Goal: Navigation & Orientation: Understand site structure

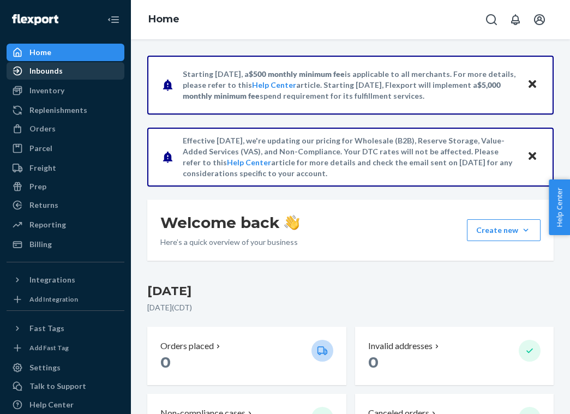
click at [56, 70] on div "Inbounds" at bounding box center [45, 70] width 33 height 11
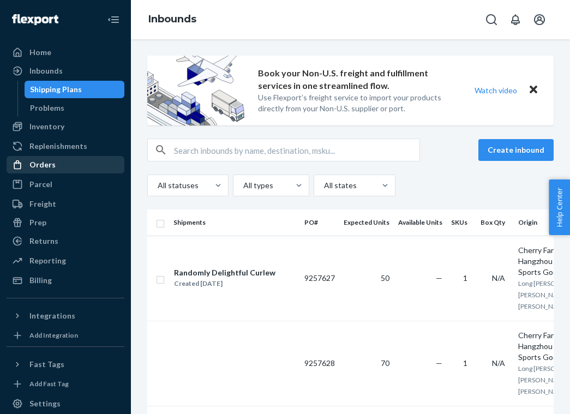
click at [56, 168] on div "Orders" at bounding box center [66, 164] width 116 height 15
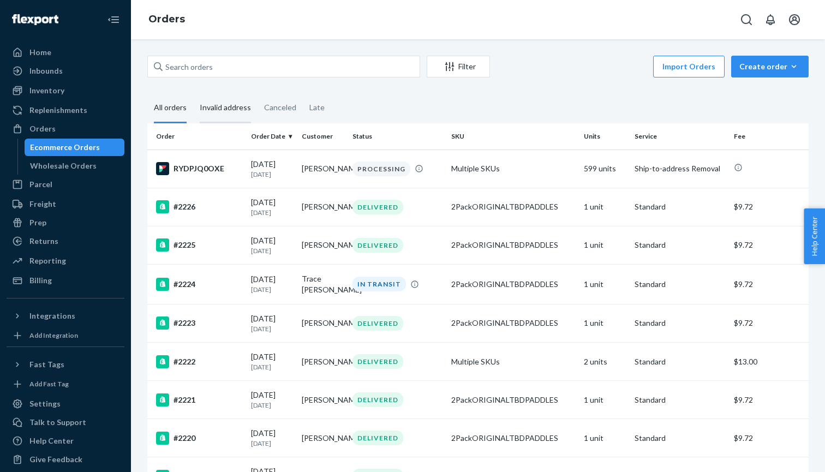
click at [239, 106] on div "Invalid address" at bounding box center [225, 108] width 51 height 30
click at [193, 93] on input "Invalid address" at bounding box center [193, 93] width 0 height 0
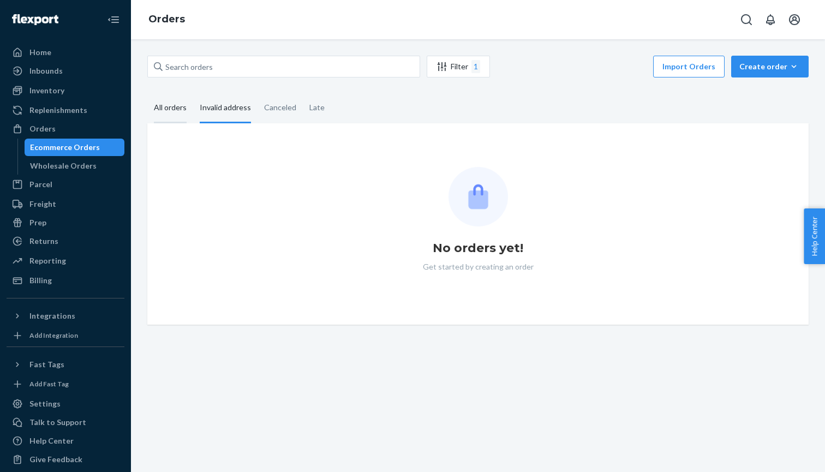
click at [175, 109] on div "All orders" at bounding box center [170, 108] width 33 height 30
click at [147, 93] on input "All orders" at bounding box center [147, 93] width 0 height 0
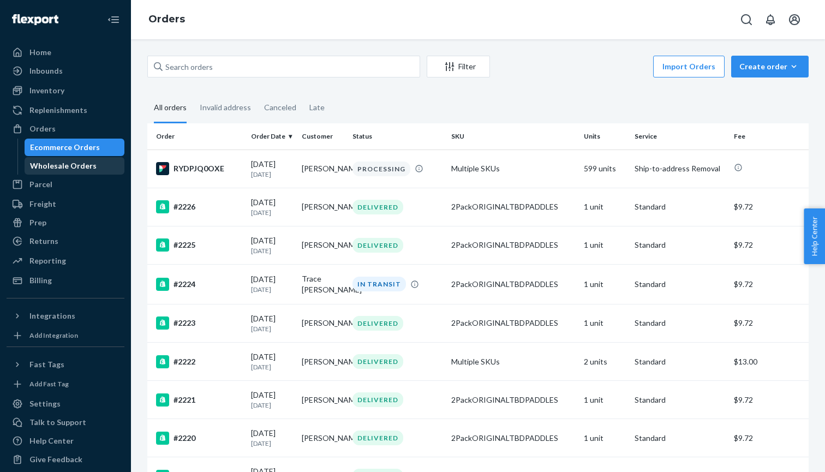
click at [86, 165] on div "Wholesale Orders" at bounding box center [63, 165] width 67 height 11
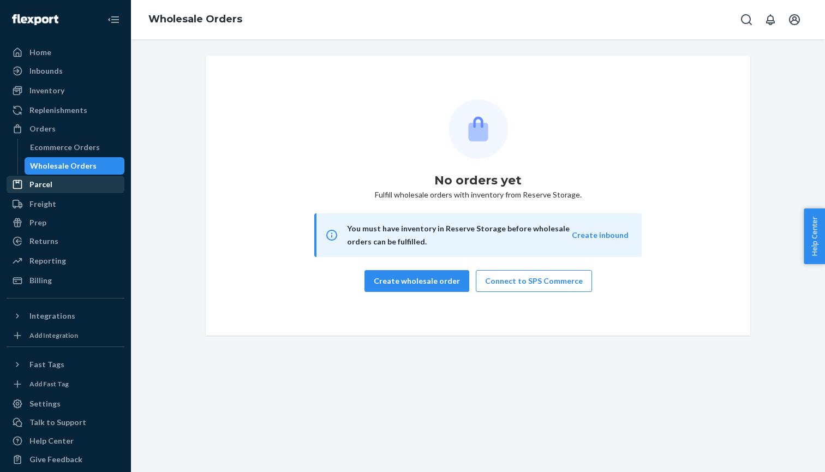
click at [56, 183] on div "Parcel" at bounding box center [66, 184] width 116 height 15
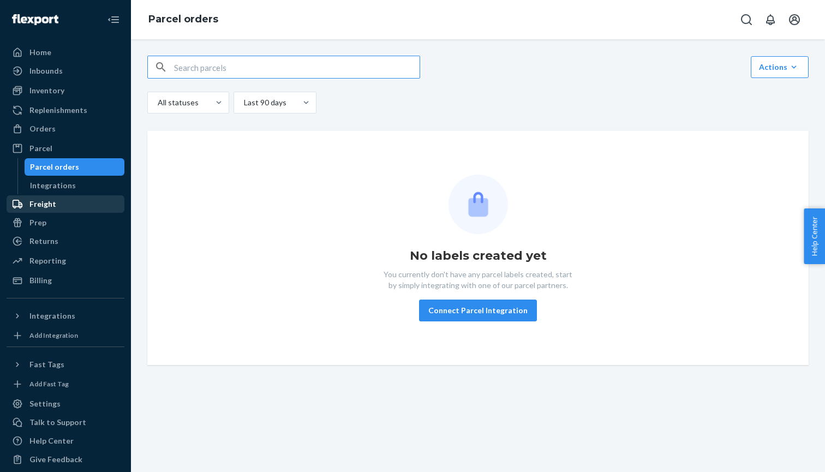
click at [53, 206] on div "Freight" at bounding box center [42, 204] width 27 height 11
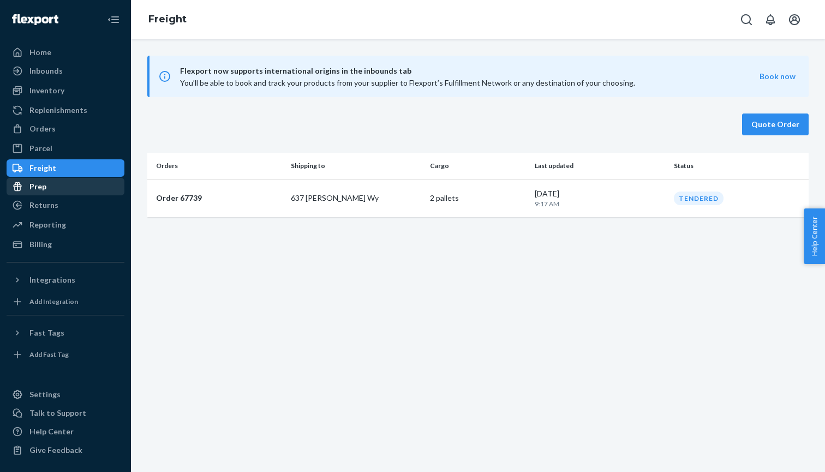
click at [56, 190] on div "Prep" at bounding box center [66, 186] width 116 height 15
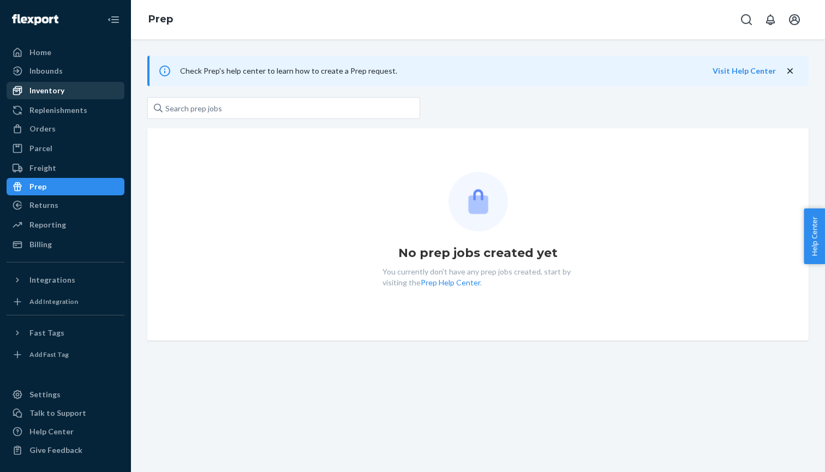
click at [51, 98] on link "Inventory" at bounding box center [66, 90] width 118 height 17
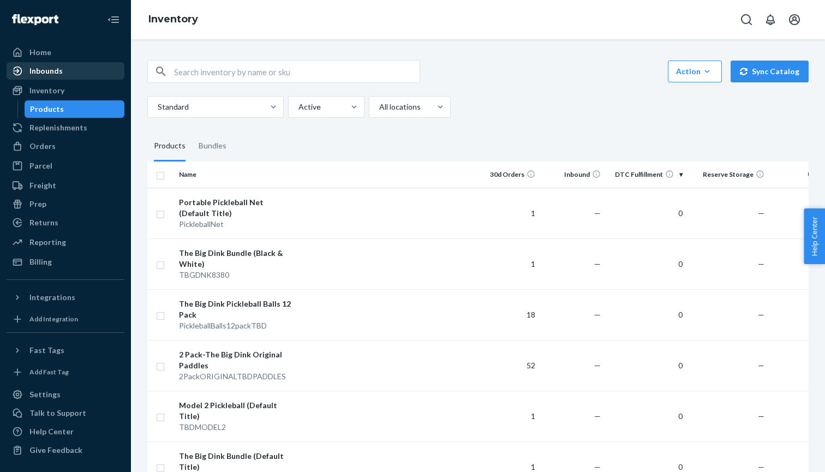
click at [51, 67] on div "Inbounds" at bounding box center [45, 70] width 33 height 11
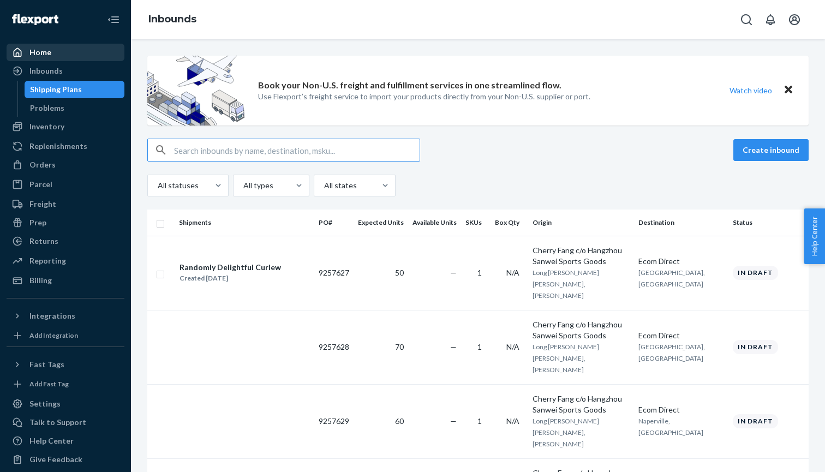
click at [45, 51] on div "Home" at bounding box center [40, 52] width 22 height 11
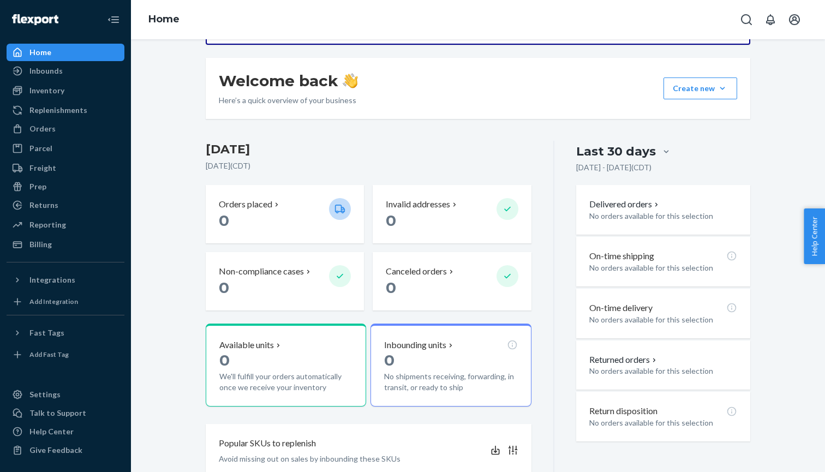
scroll to position [143, 0]
click at [570, 197] on p "Delivered orders" at bounding box center [624, 203] width 71 height 13
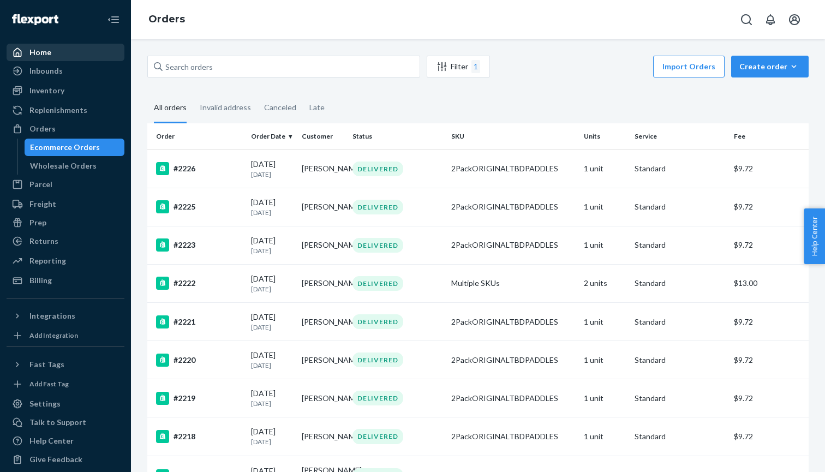
click at [56, 49] on div "Home" at bounding box center [66, 52] width 116 height 15
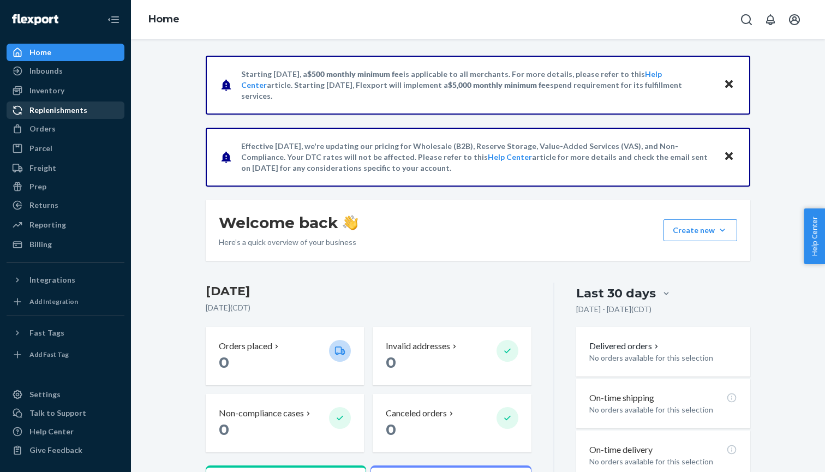
click at [78, 113] on div "Replenishments" at bounding box center [58, 110] width 58 height 11
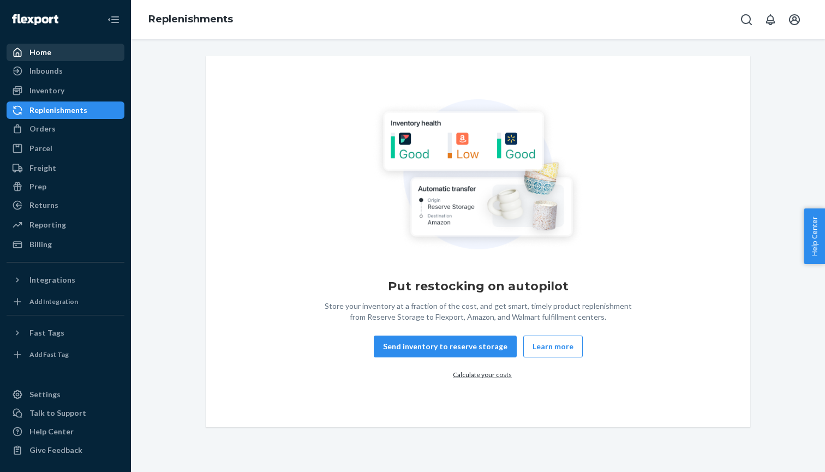
click at [50, 55] on div "Home" at bounding box center [66, 52] width 116 height 15
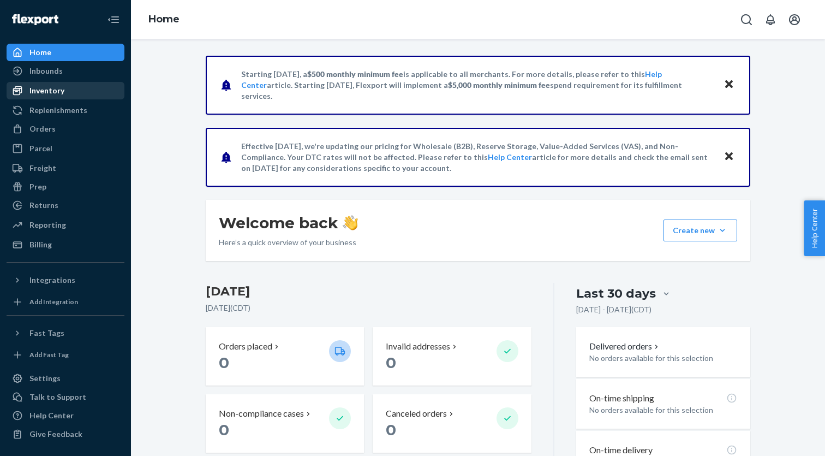
click at [65, 91] on div "Inventory" at bounding box center [66, 90] width 116 height 15
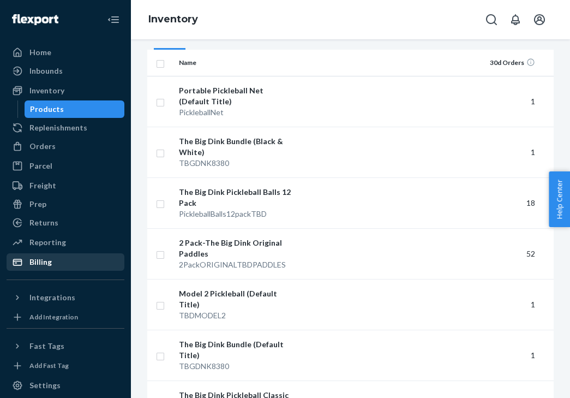
click at [41, 259] on div "Billing" at bounding box center [40, 262] width 22 height 11
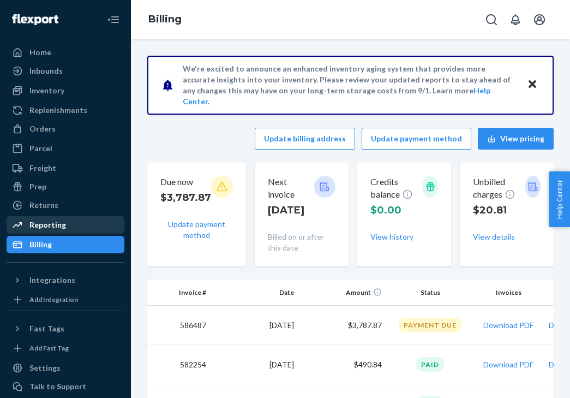
click at [59, 229] on div "Reporting" at bounding box center [47, 224] width 37 height 11
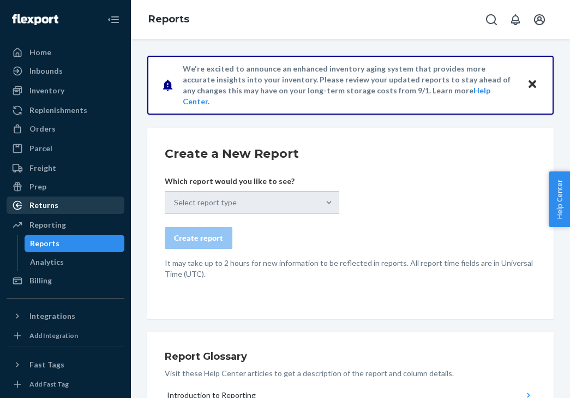
click at [42, 203] on div "Returns" at bounding box center [43, 205] width 29 height 11
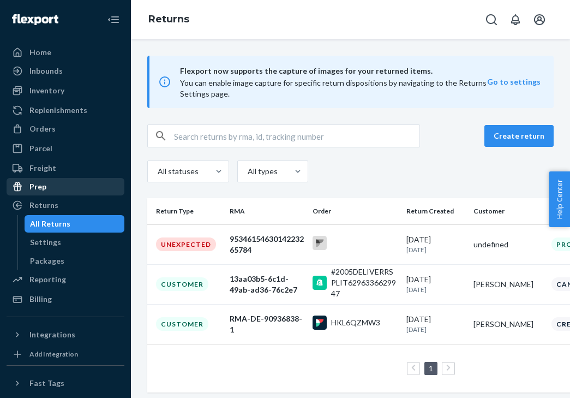
click at [51, 186] on div "Prep" at bounding box center [66, 186] width 116 height 15
